Goal: Task Accomplishment & Management: Use online tool/utility

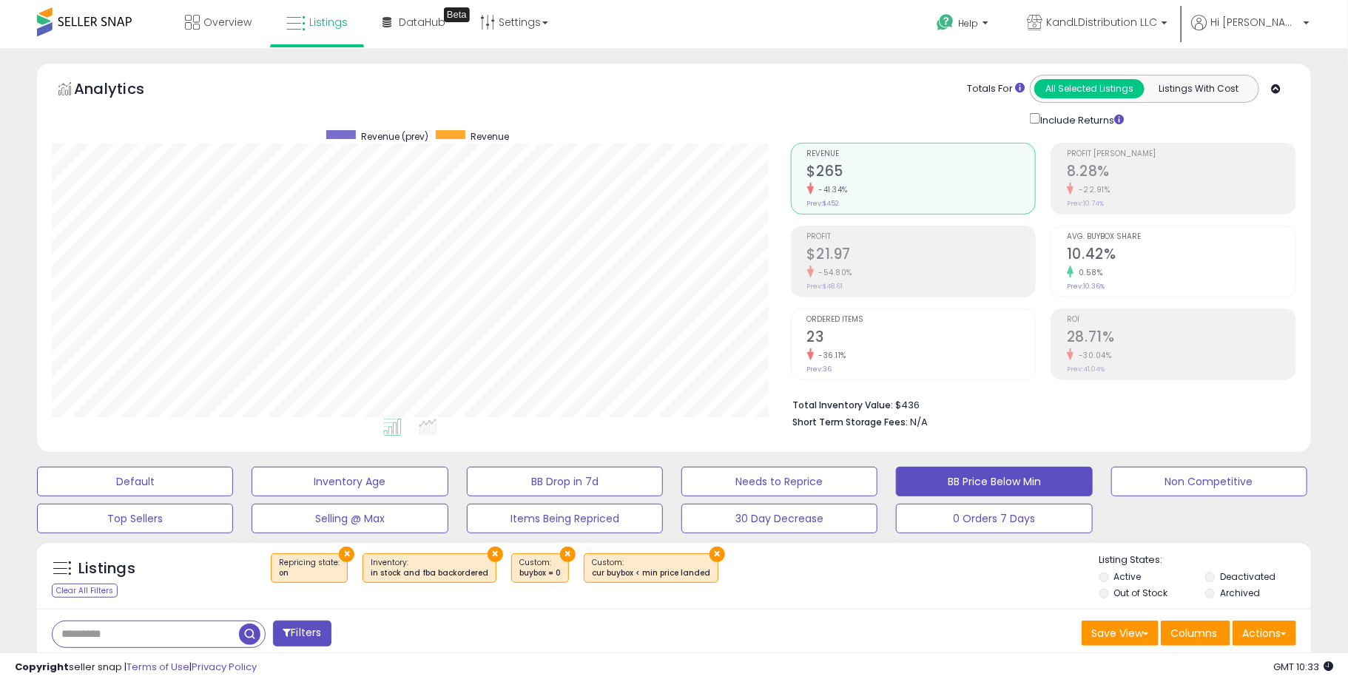
scroll to position [303, 738]
click at [225, 36] on link "Overview" at bounding box center [218, 22] width 89 height 44
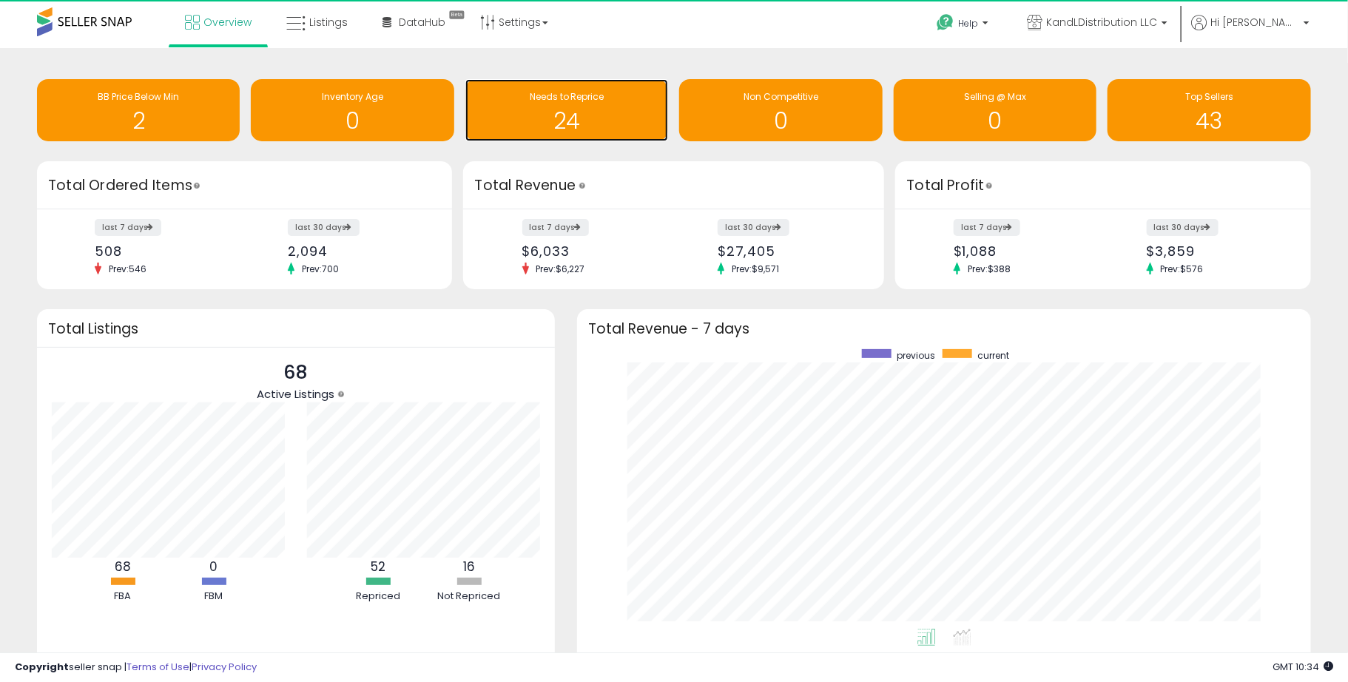
click at [570, 102] on span "Needs to Reprice" at bounding box center [567, 96] width 75 height 13
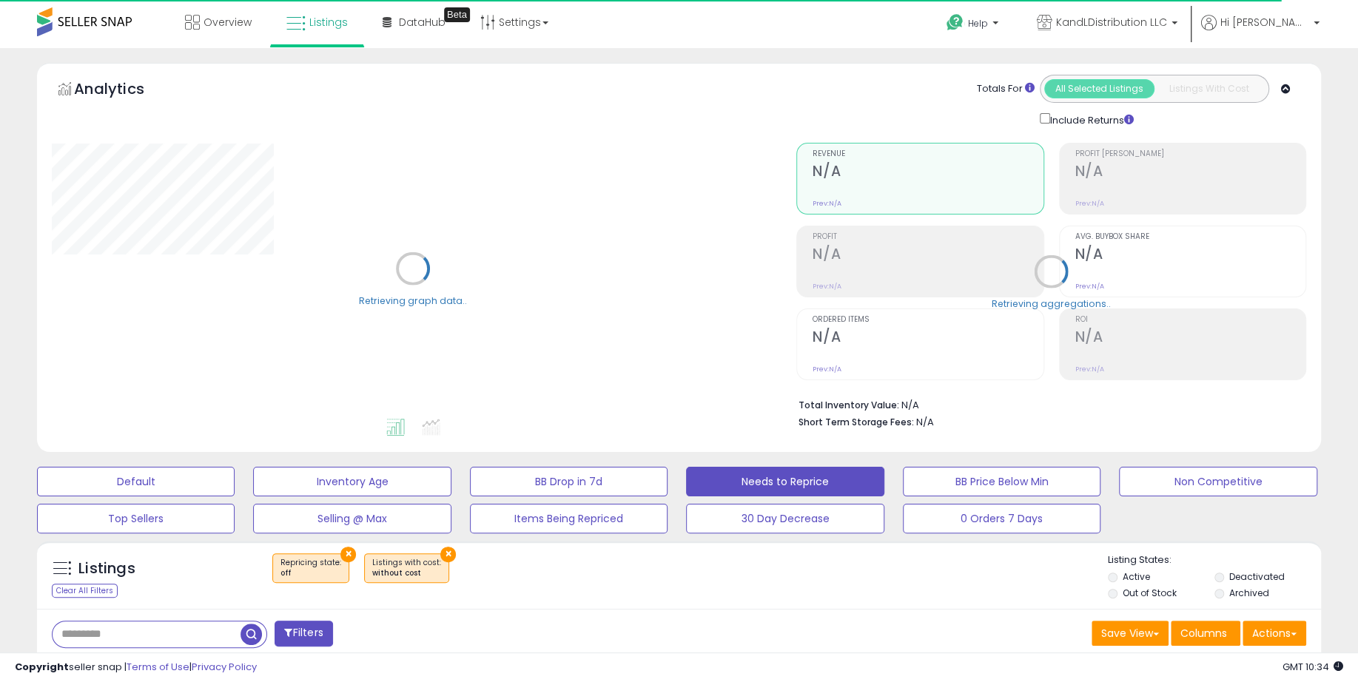
select select "**"
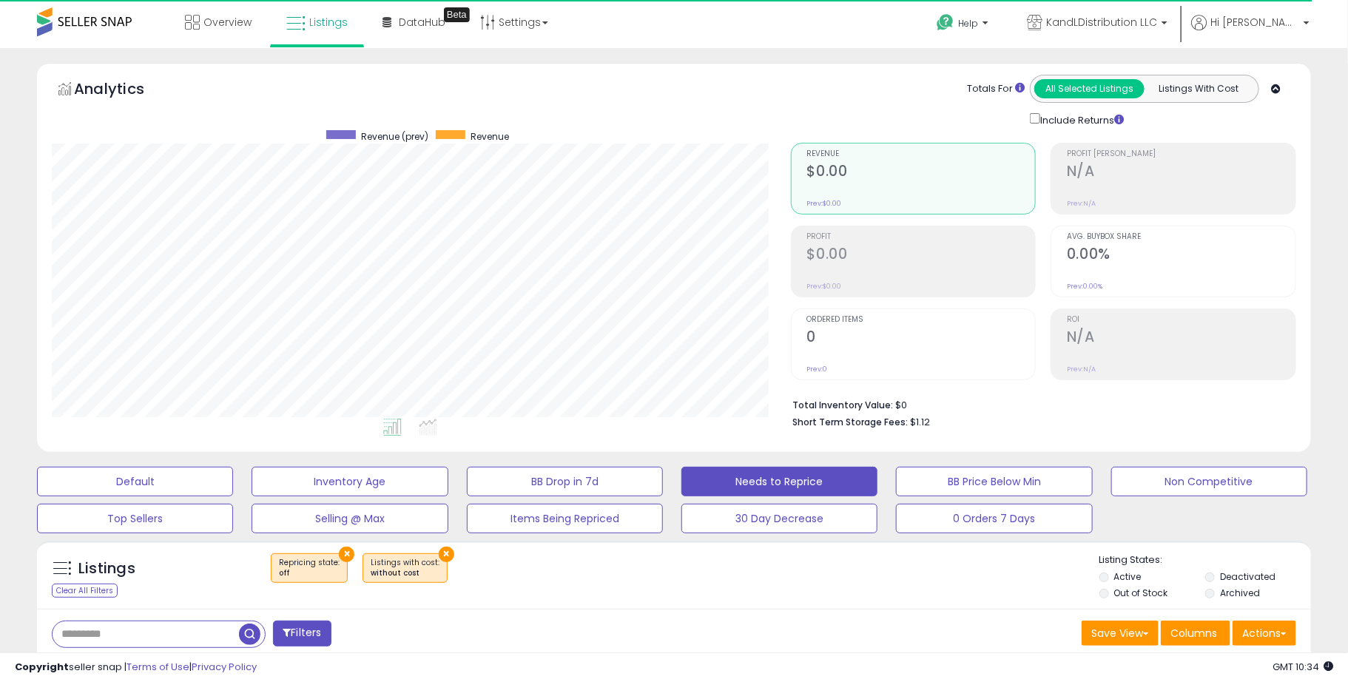
scroll to position [303, 738]
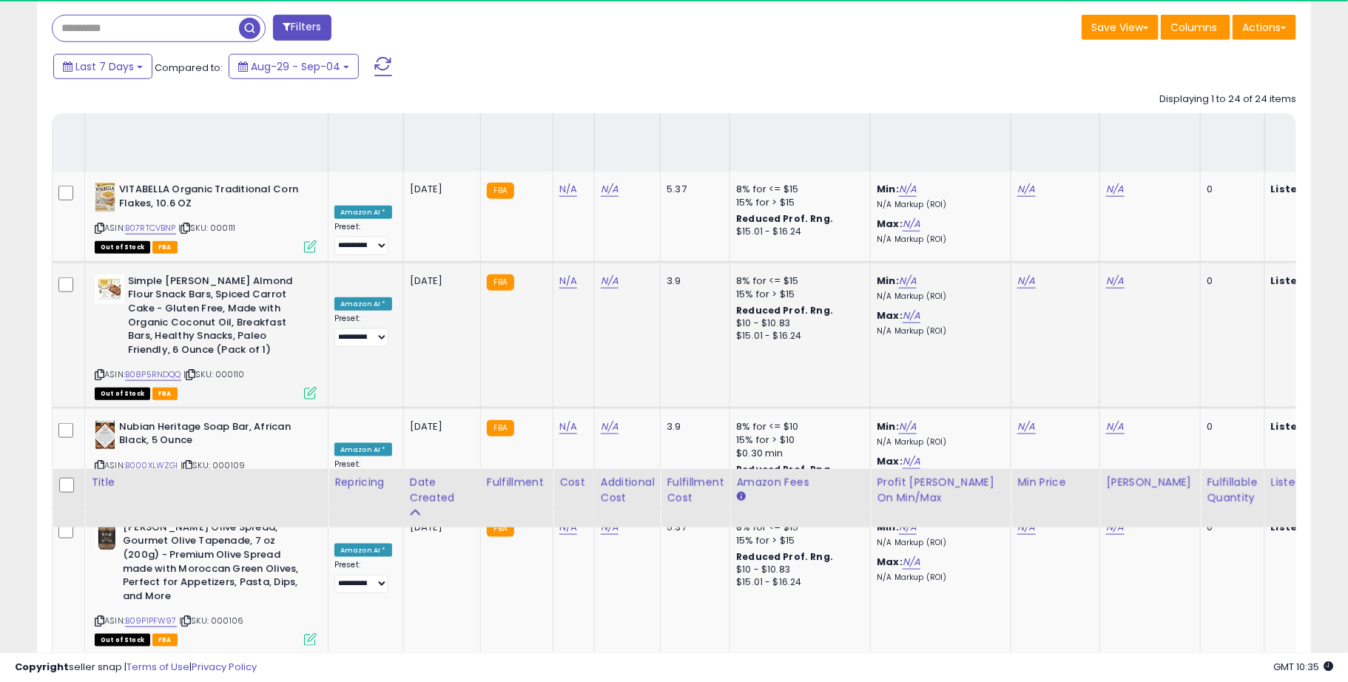
scroll to position [596, 0]
